Goal: Transaction & Acquisition: Purchase product/service

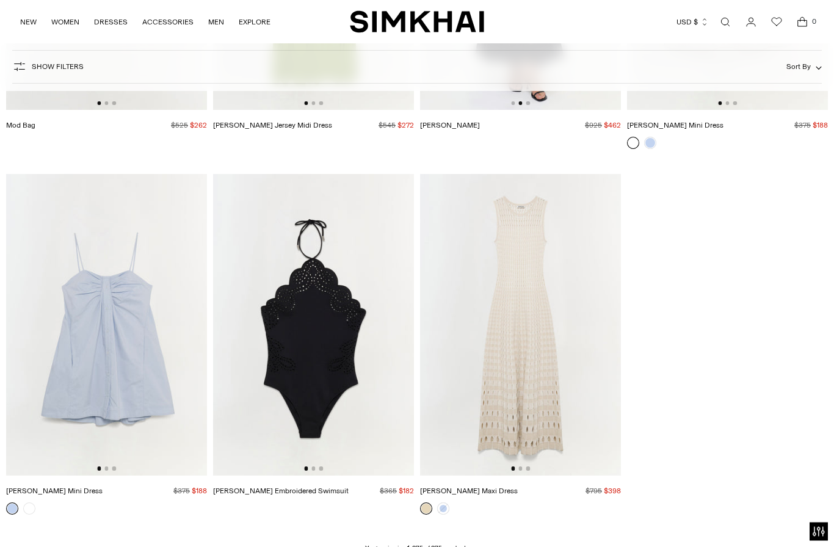
scroll to position [33679, 0]
click at [440, 502] on link at bounding box center [443, 508] width 12 height 12
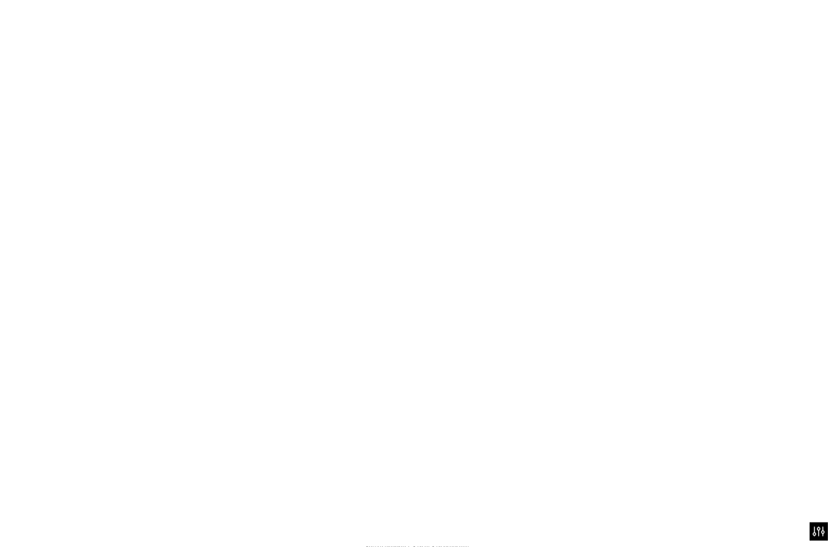
scroll to position [33679, 0]
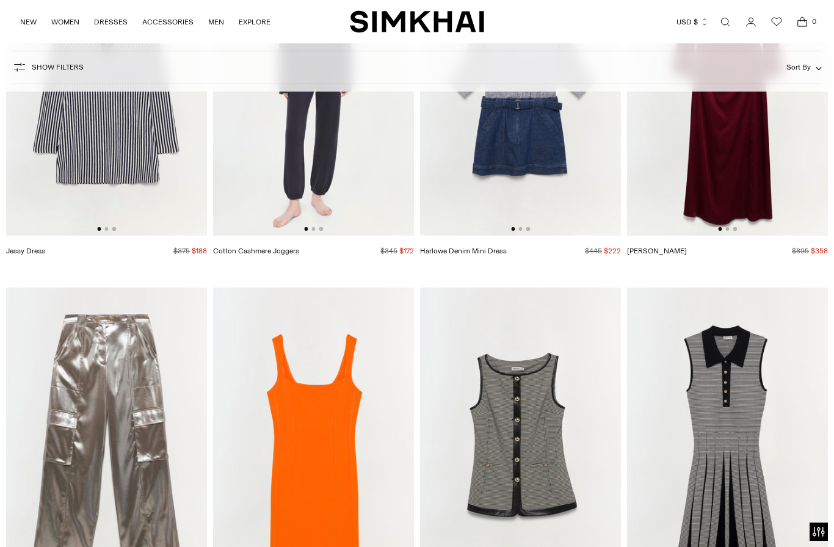
scroll to position [31935, 0]
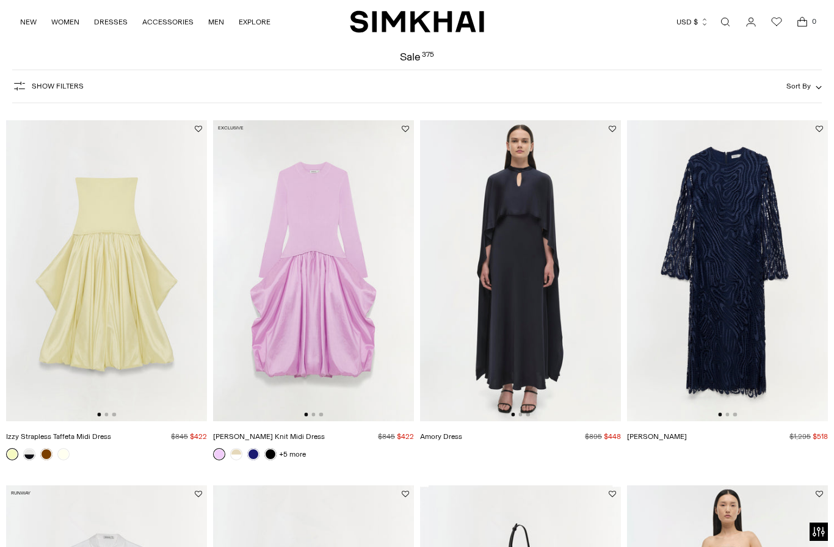
scroll to position [50, 0]
